Goal: Transaction & Acquisition: Purchase product/service

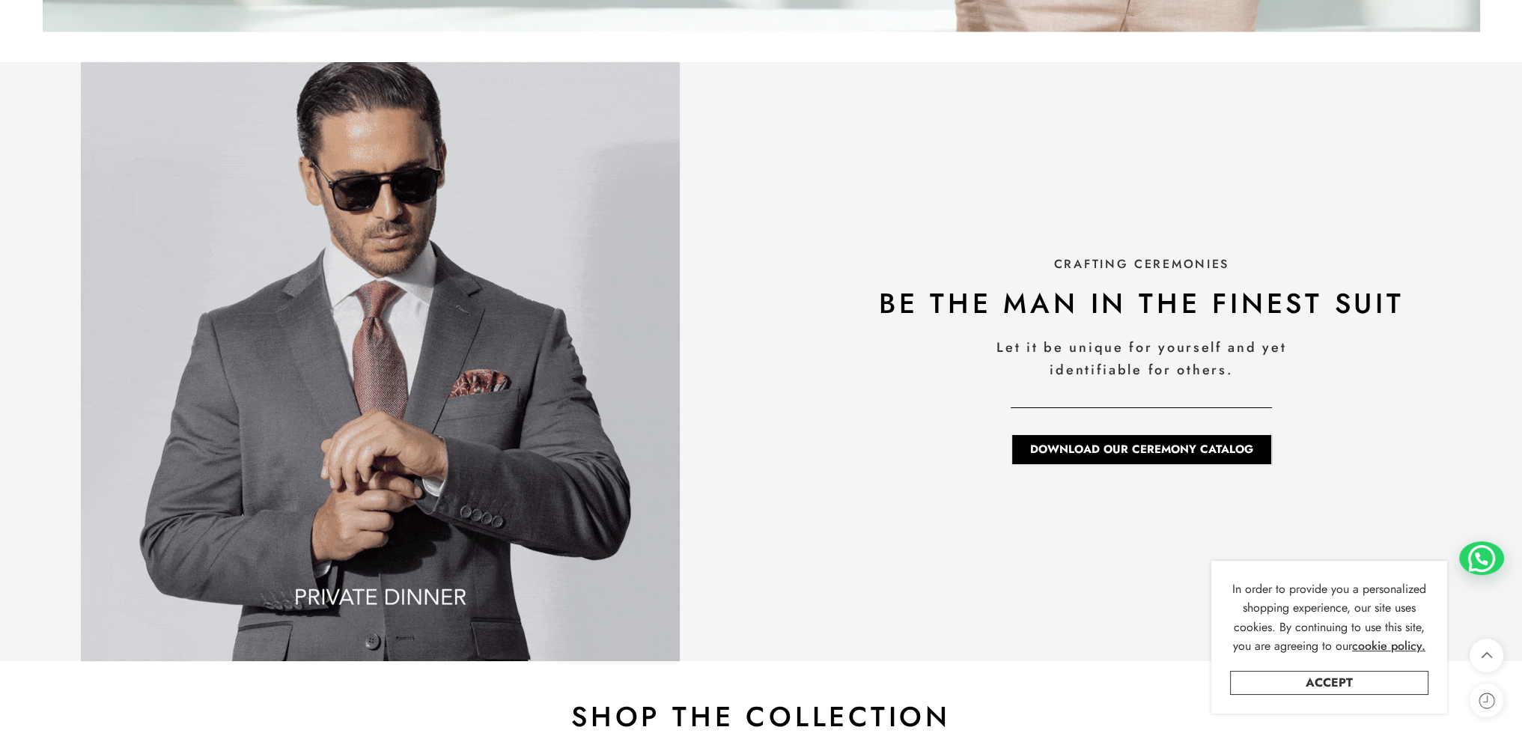
click at [614, 267] on img at bounding box center [380, 361] width 599 height 599
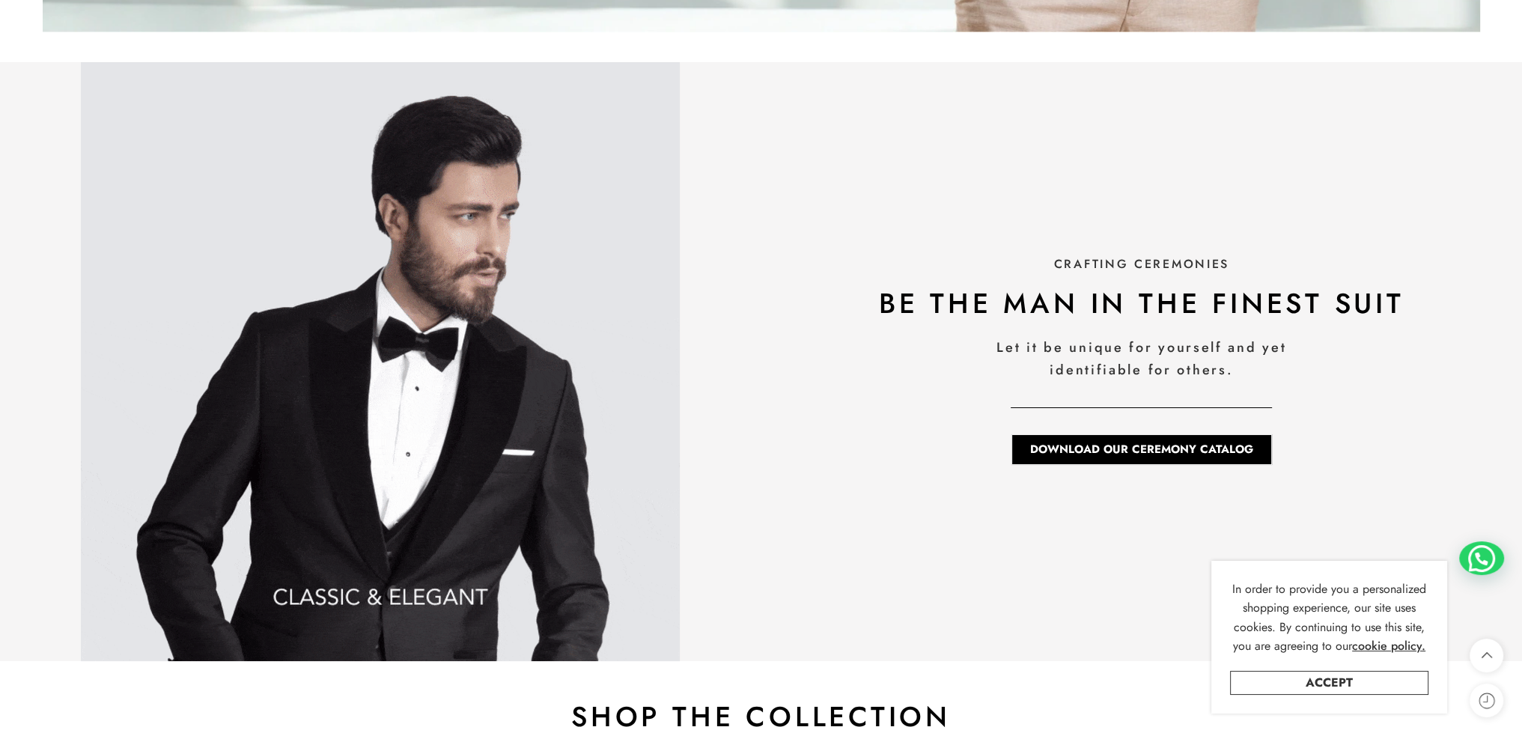
scroll to position [2395, 0]
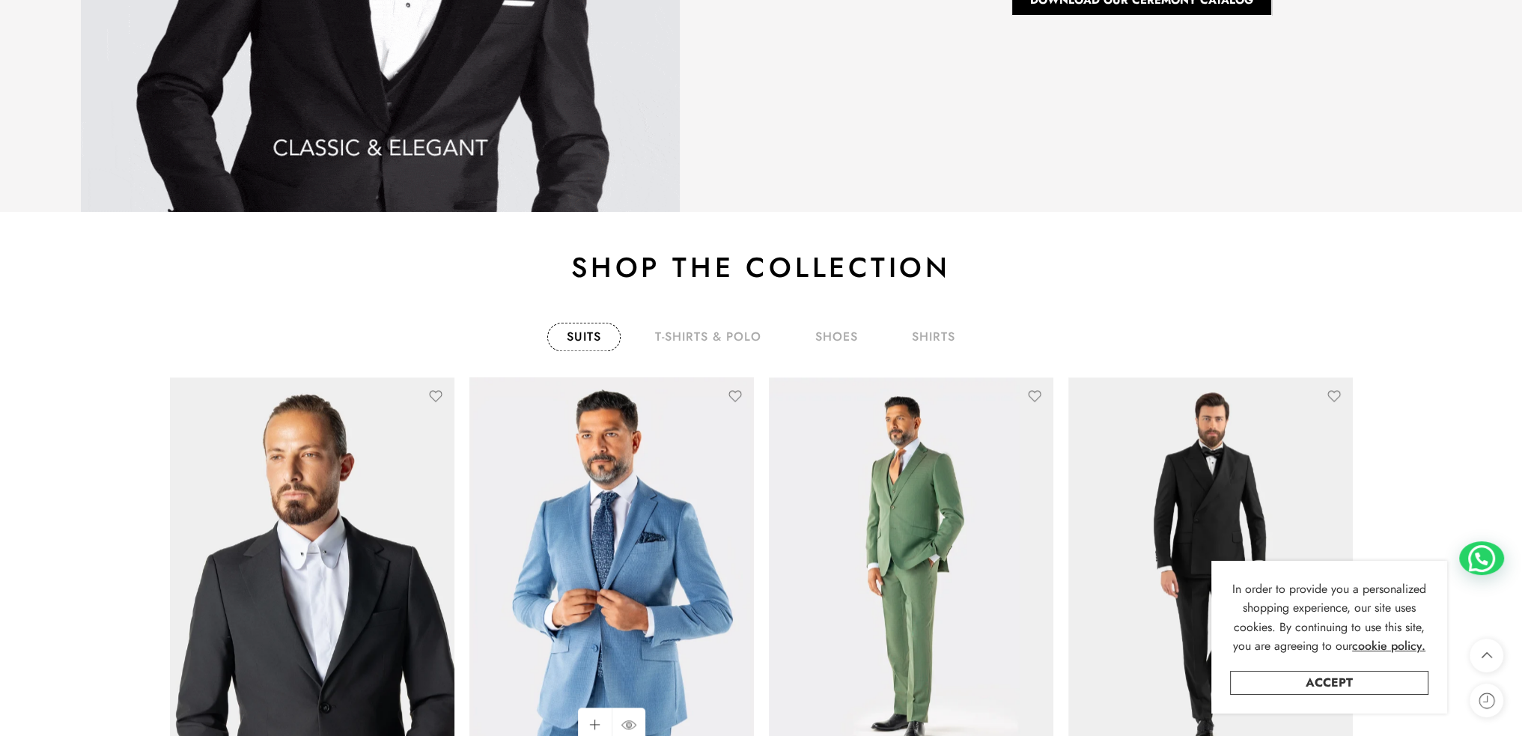
click at [684, 584] on img at bounding box center [611, 566] width 284 height 379
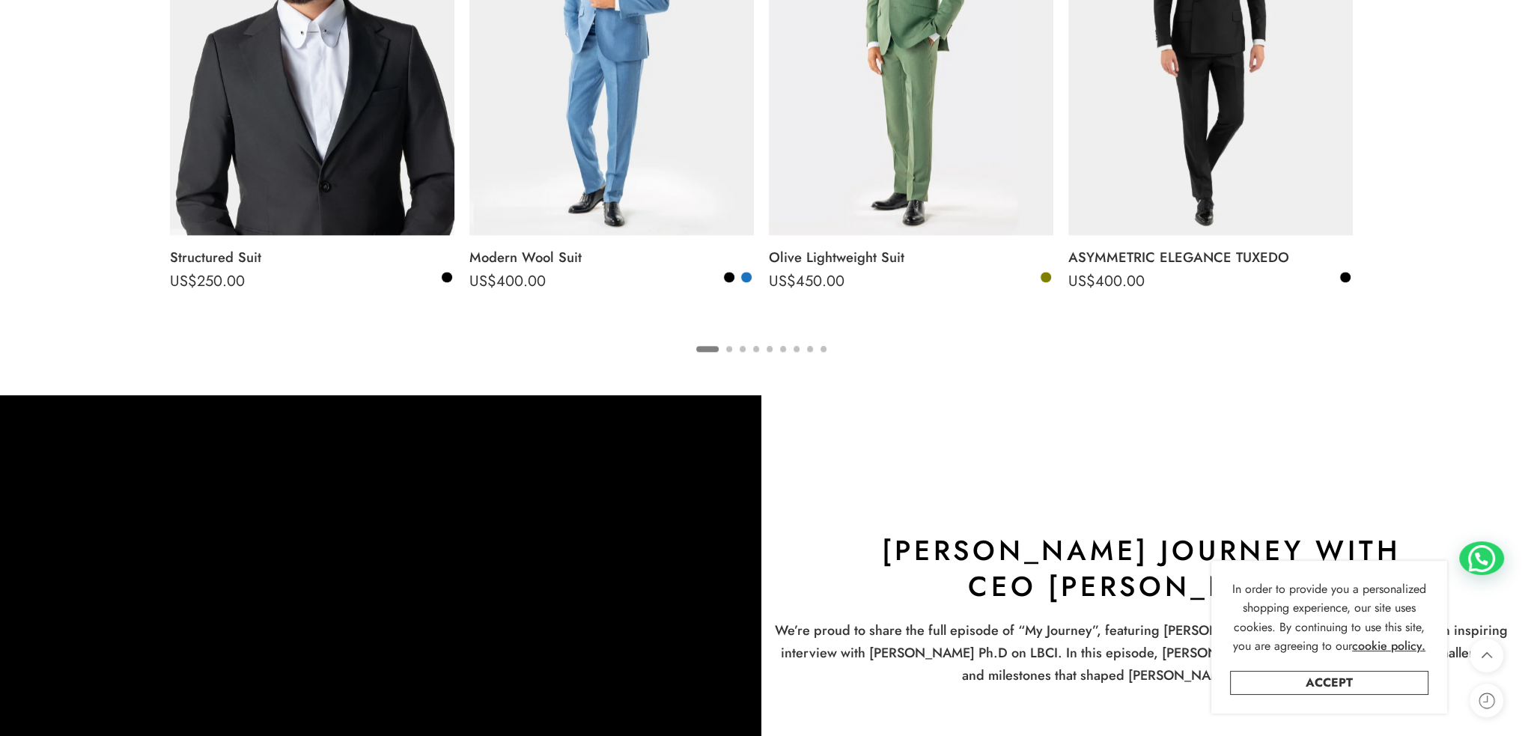
scroll to position [2919, 0]
